Goal: Transaction & Acquisition: Register for event/course

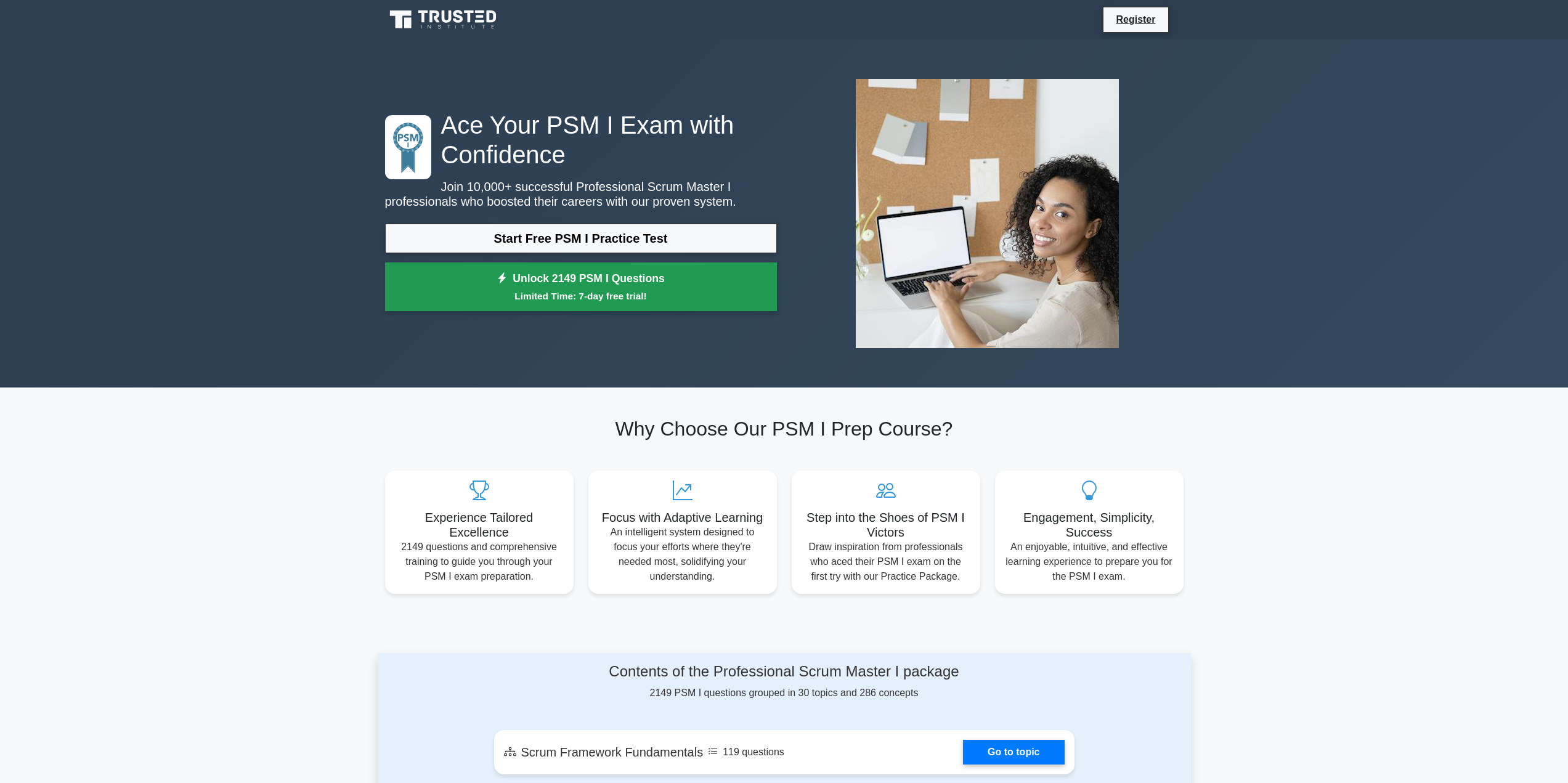
click at [535, 288] on link "Unlock 2149 PSM I Questions Limited Time: 7-day free trial!" at bounding box center [581, 287] width 392 height 50
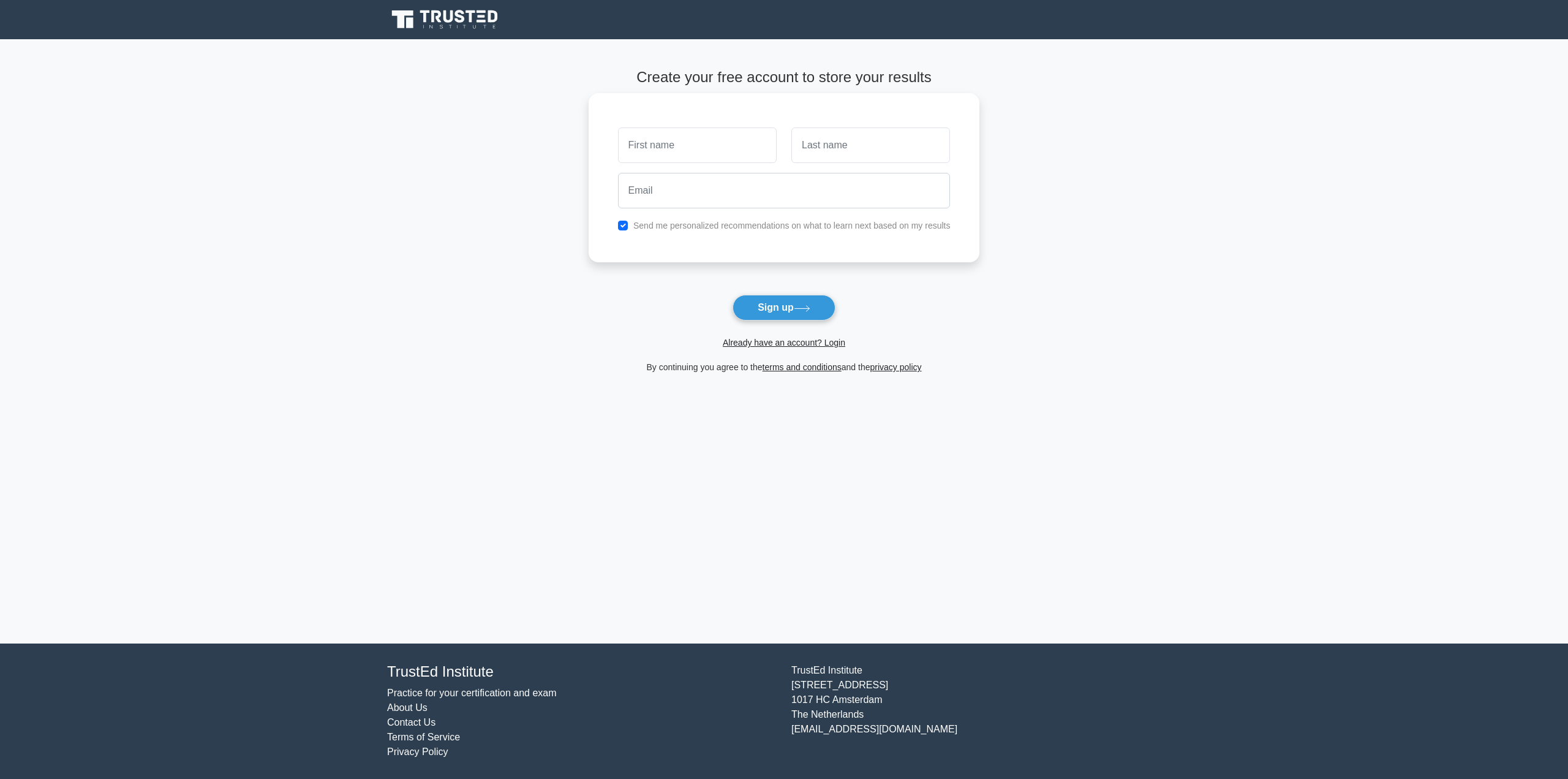
click at [661, 144] on input "text" at bounding box center [698, 145] width 159 height 35
type input "Krzysztof"
click at [836, 153] on input "text" at bounding box center [871, 145] width 159 height 35
type input "Pienkowski"
click at [737, 199] on input "email" at bounding box center [784, 190] width 332 height 35
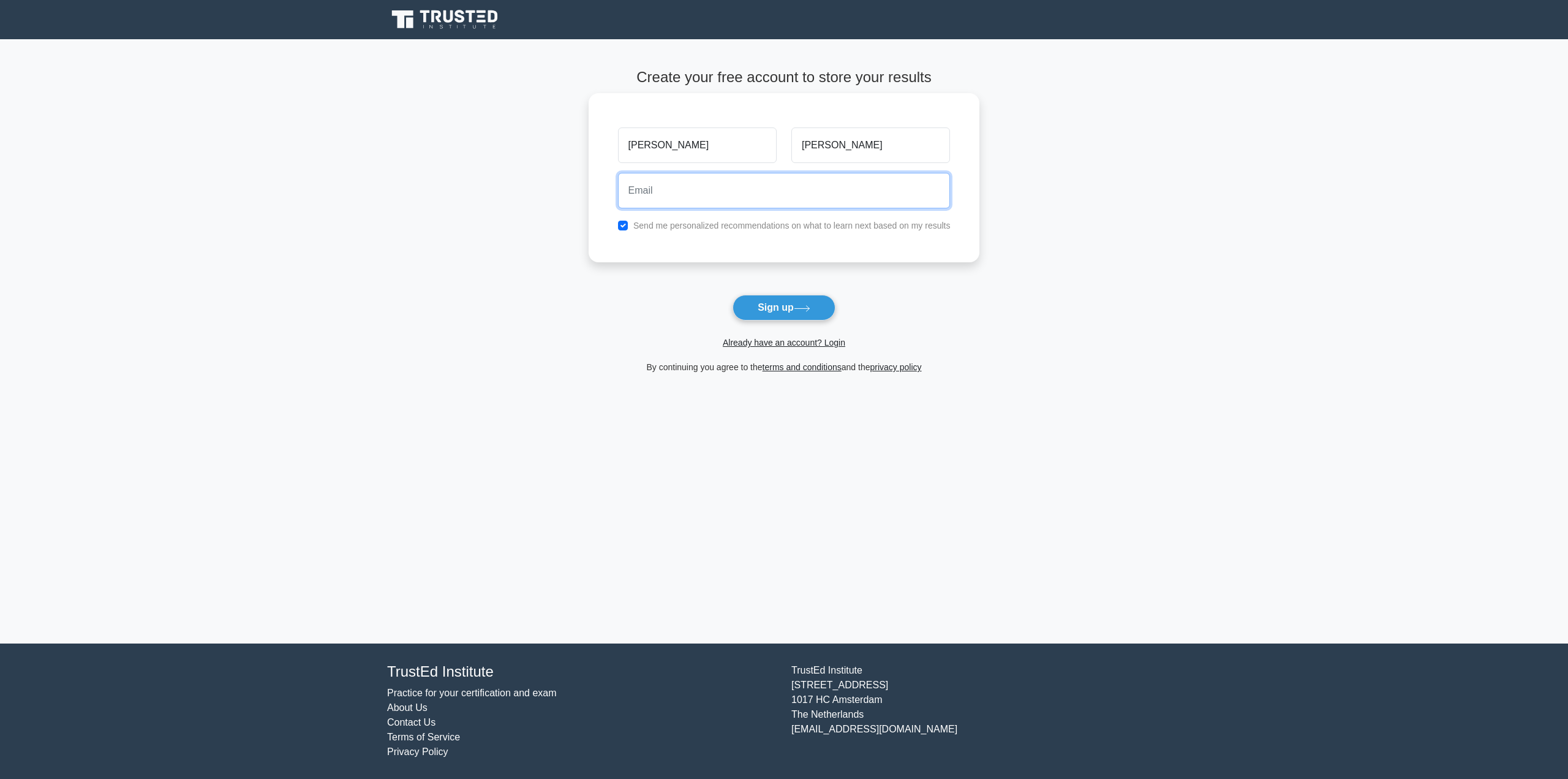
type input "krzysiek_123@o2.pl"
click at [625, 224] on input "checkbox" at bounding box center [623, 225] width 10 height 10
checkbox input "false"
click at [787, 308] on button "Sign up" at bounding box center [784, 308] width 103 height 26
